Goal: Find specific page/section: Find specific page/section

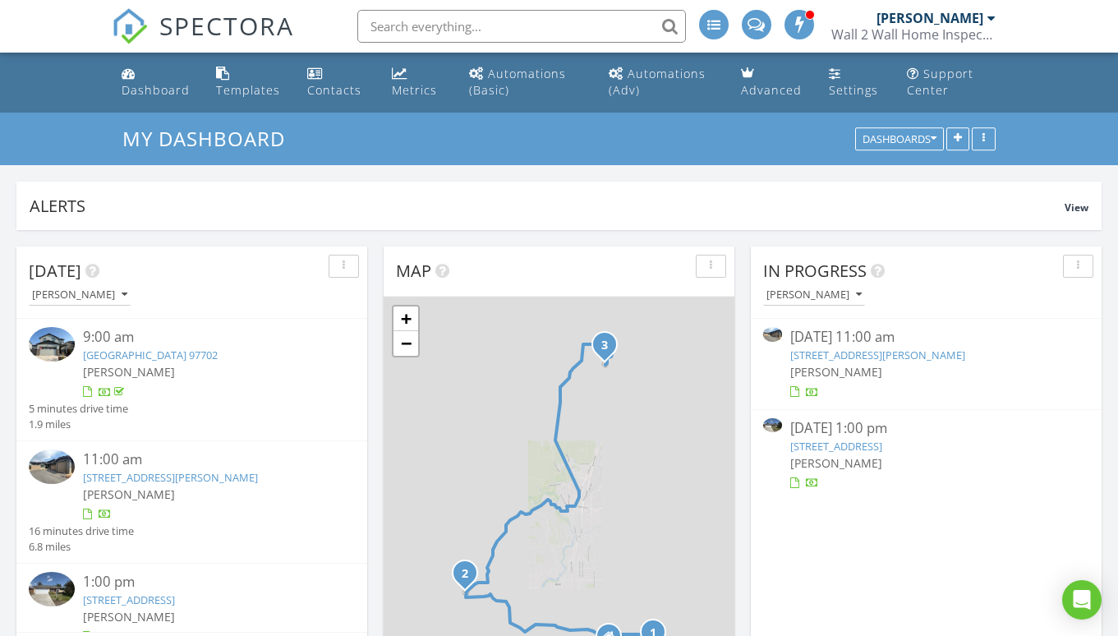
scroll to position [1495, 1119]
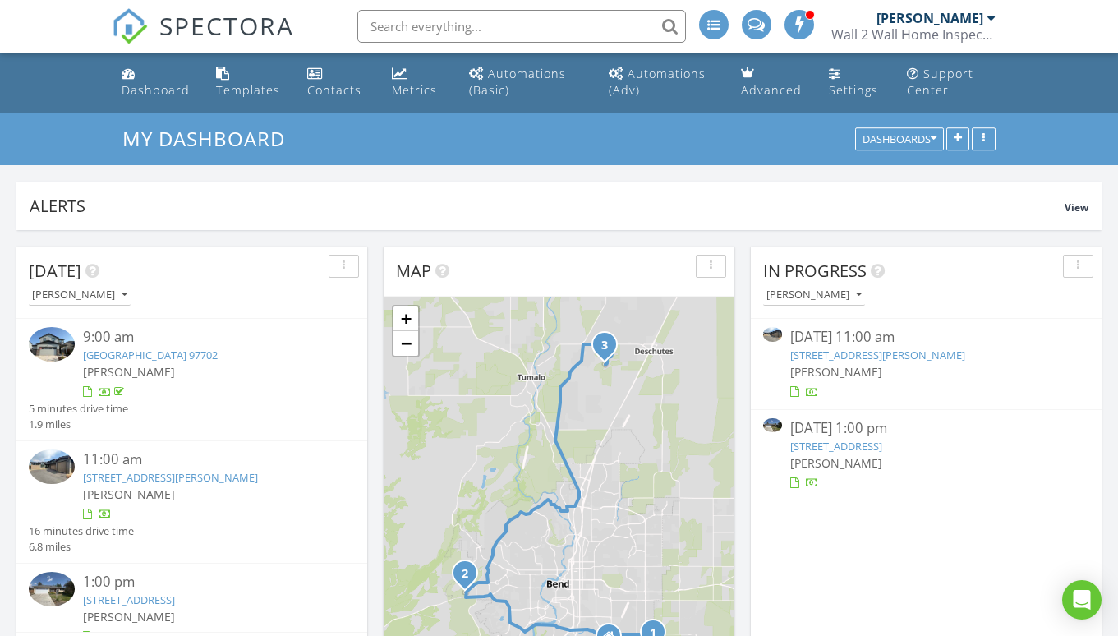
click at [450, 27] on input "text" at bounding box center [521, 26] width 328 height 33
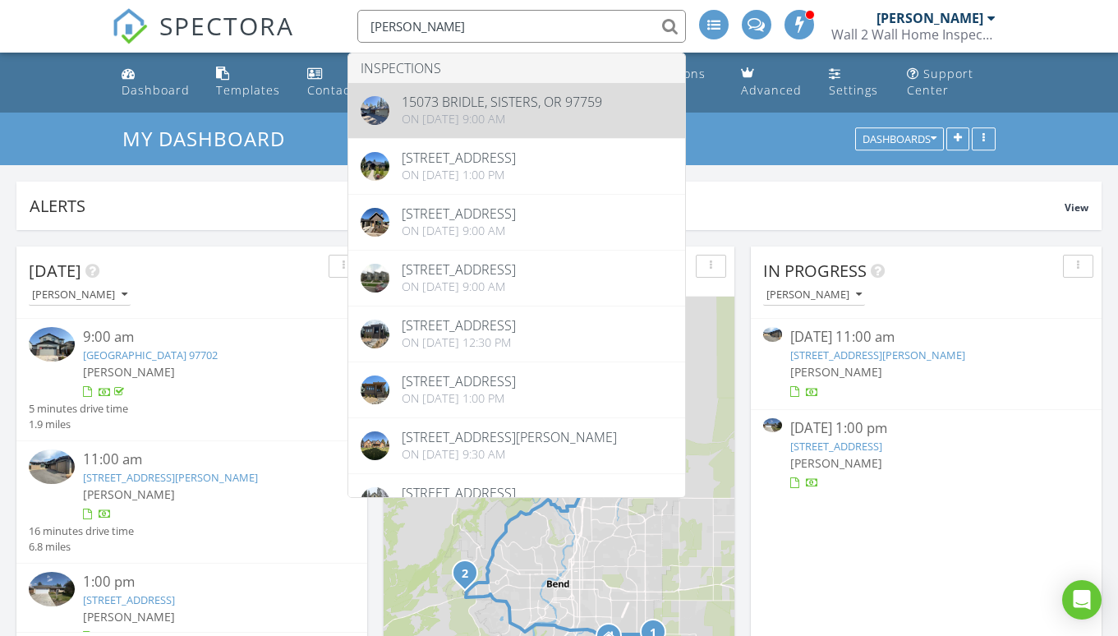
type input "erik"
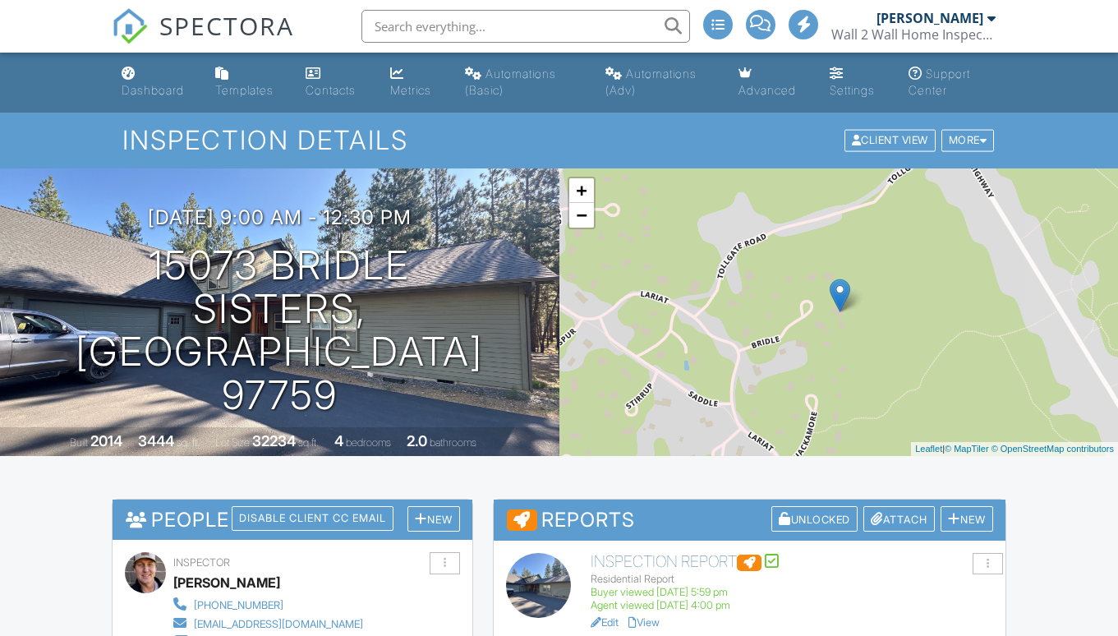
scroll to position [84, 0]
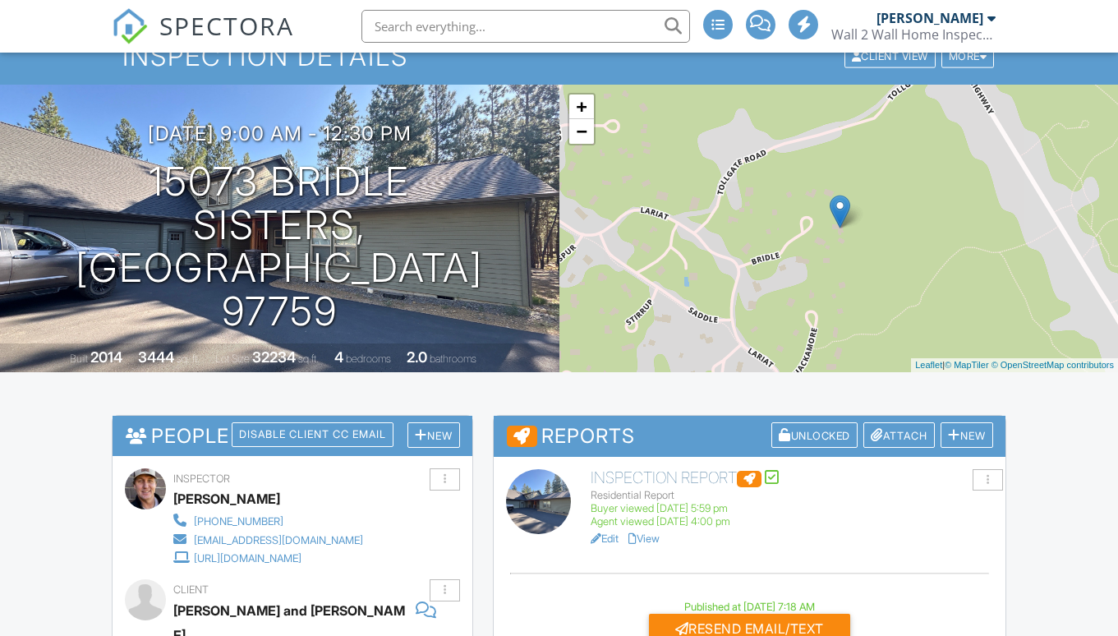
click at [649, 536] on link "View" at bounding box center [643, 538] width 31 height 12
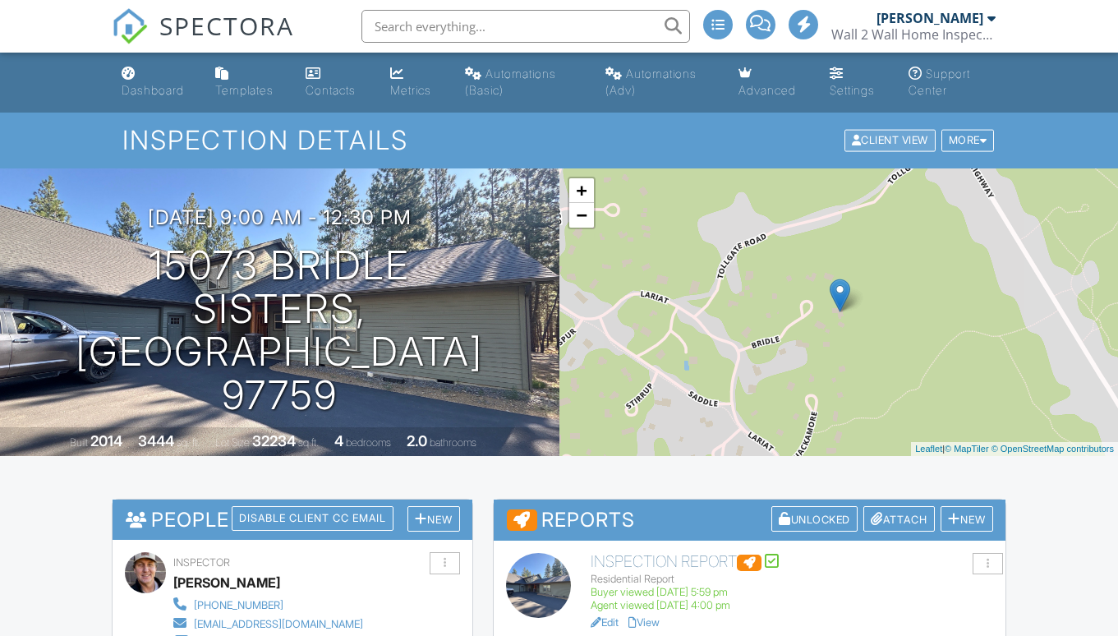
click at [867, 142] on div "Client View" at bounding box center [889, 141] width 91 height 22
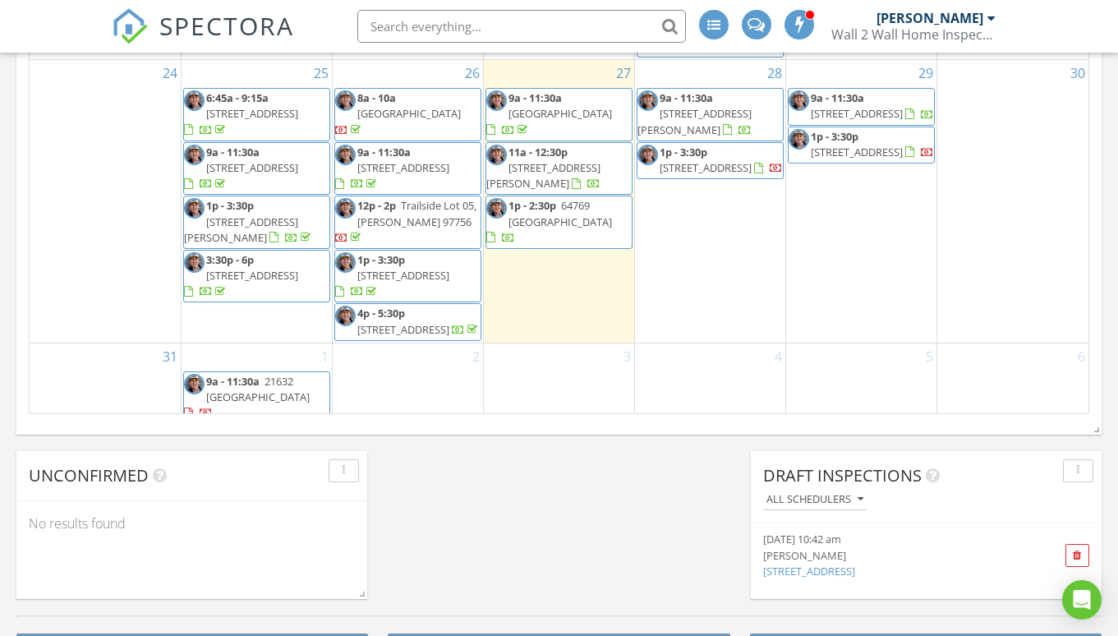
scroll to position [764, 0]
